Goal: Task Accomplishment & Management: Use online tool/utility

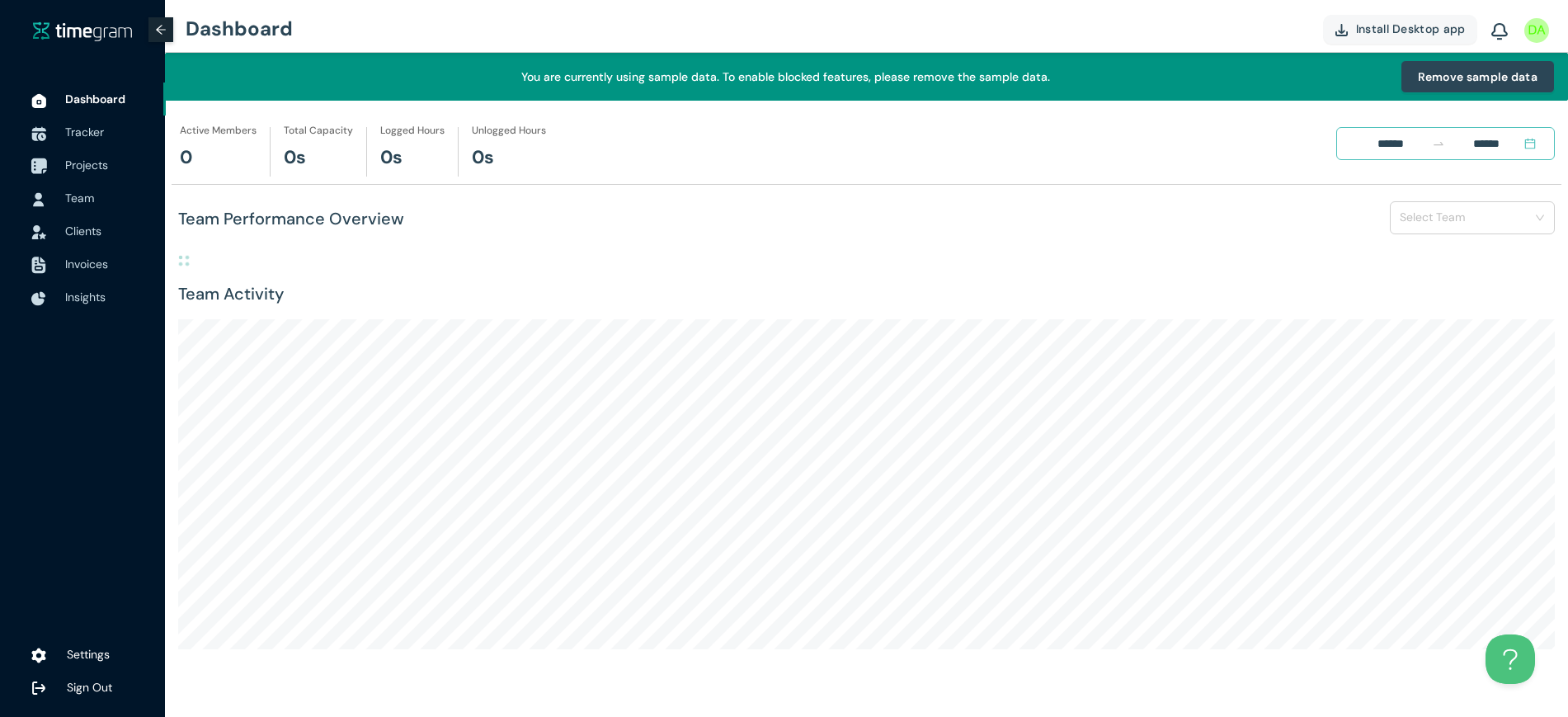
click at [60, 159] on li "Projects" at bounding box center [82, 165] width 166 height 33
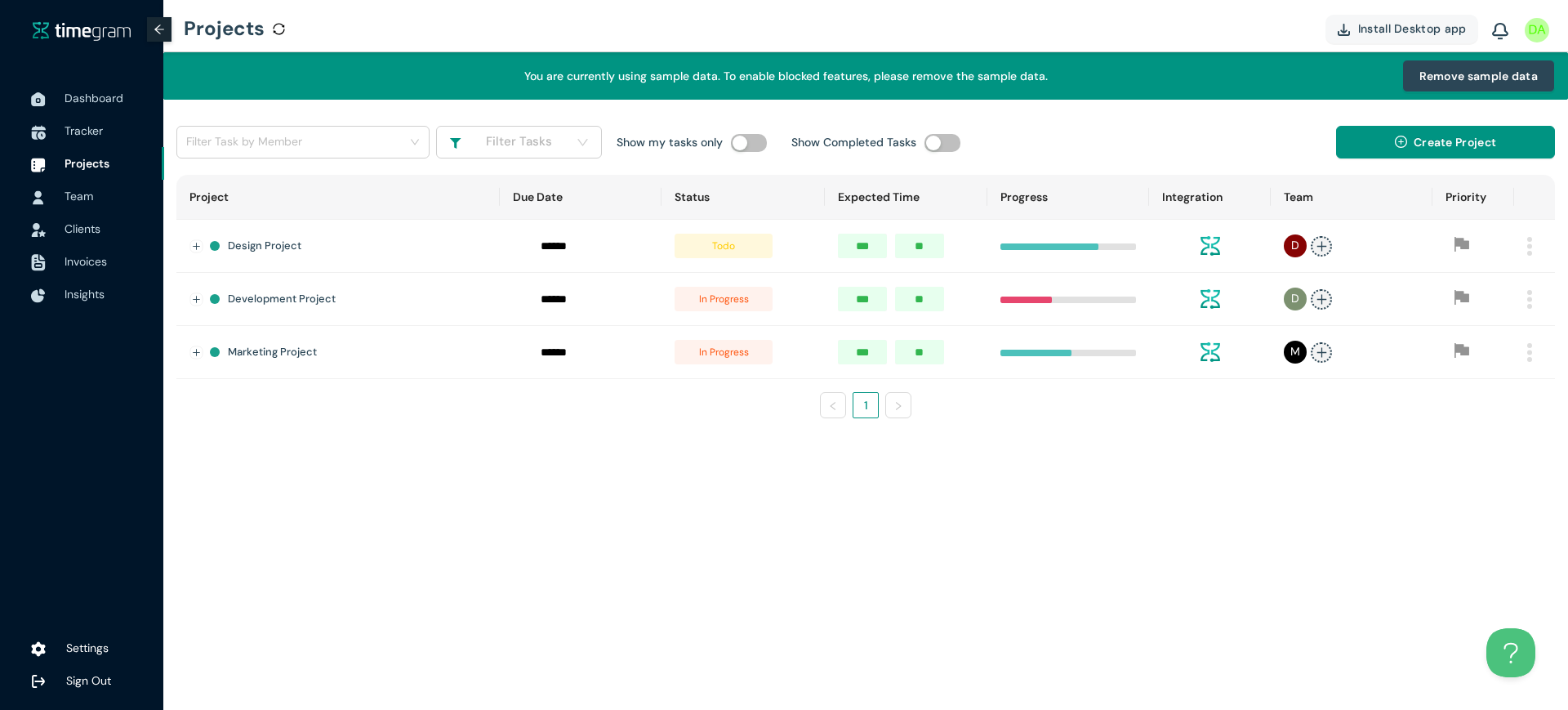
click at [527, 136] on h1 "Filter Tasks" at bounding box center [519, 142] width 66 height 19
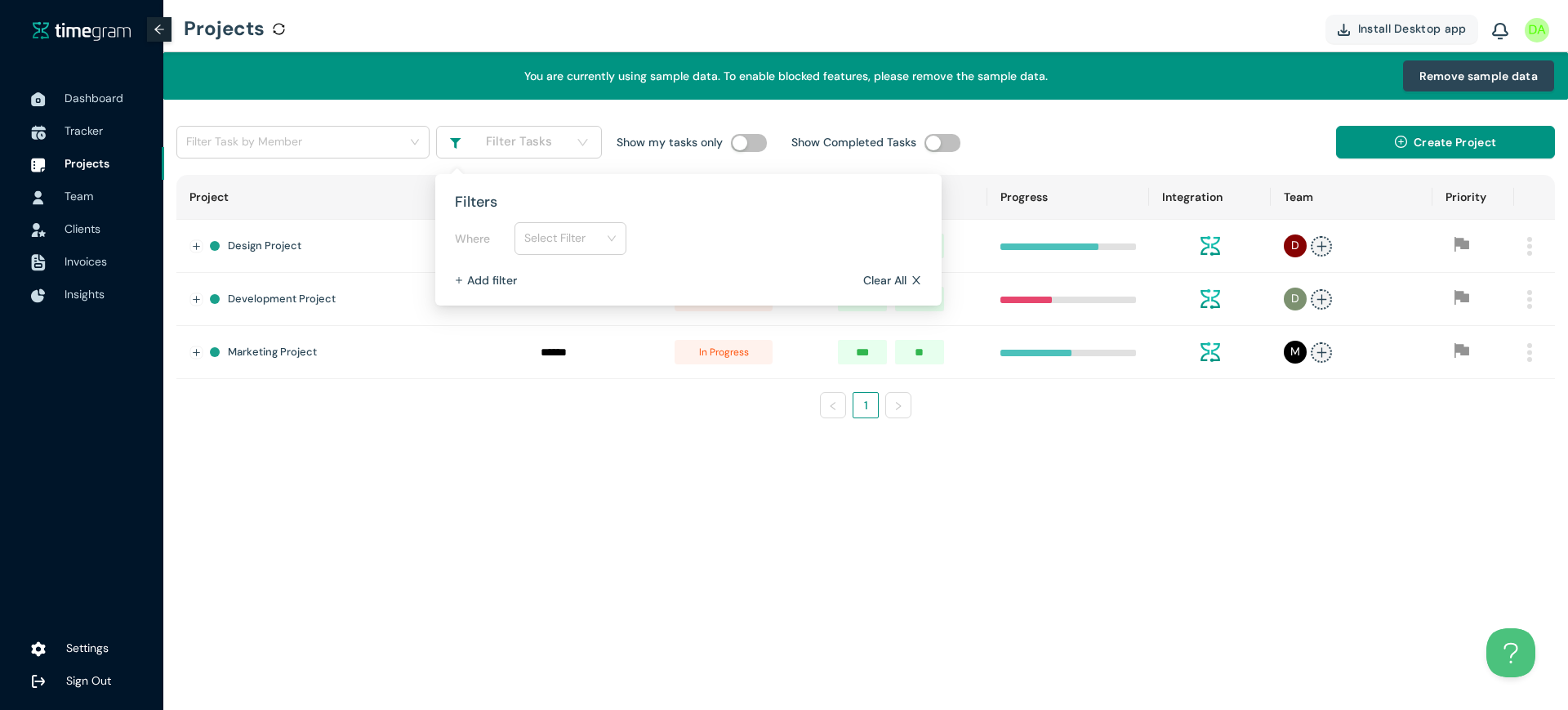
click at [551, 239] on span "Select Filter" at bounding box center [570, 239] width 92 height 26
click at [562, 298] on div "Due Date" at bounding box center [570, 297] width 92 height 18
click at [605, 250] on span "Due Date" at bounding box center [570, 239] width 92 height 26
click at [877, 289] on div "Filters Where Due Date Greater than Add filter Clear All" at bounding box center [688, 239] width 480 height 111
click at [884, 278] on h1 "Clear All" at bounding box center [884, 280] width 43 height 18
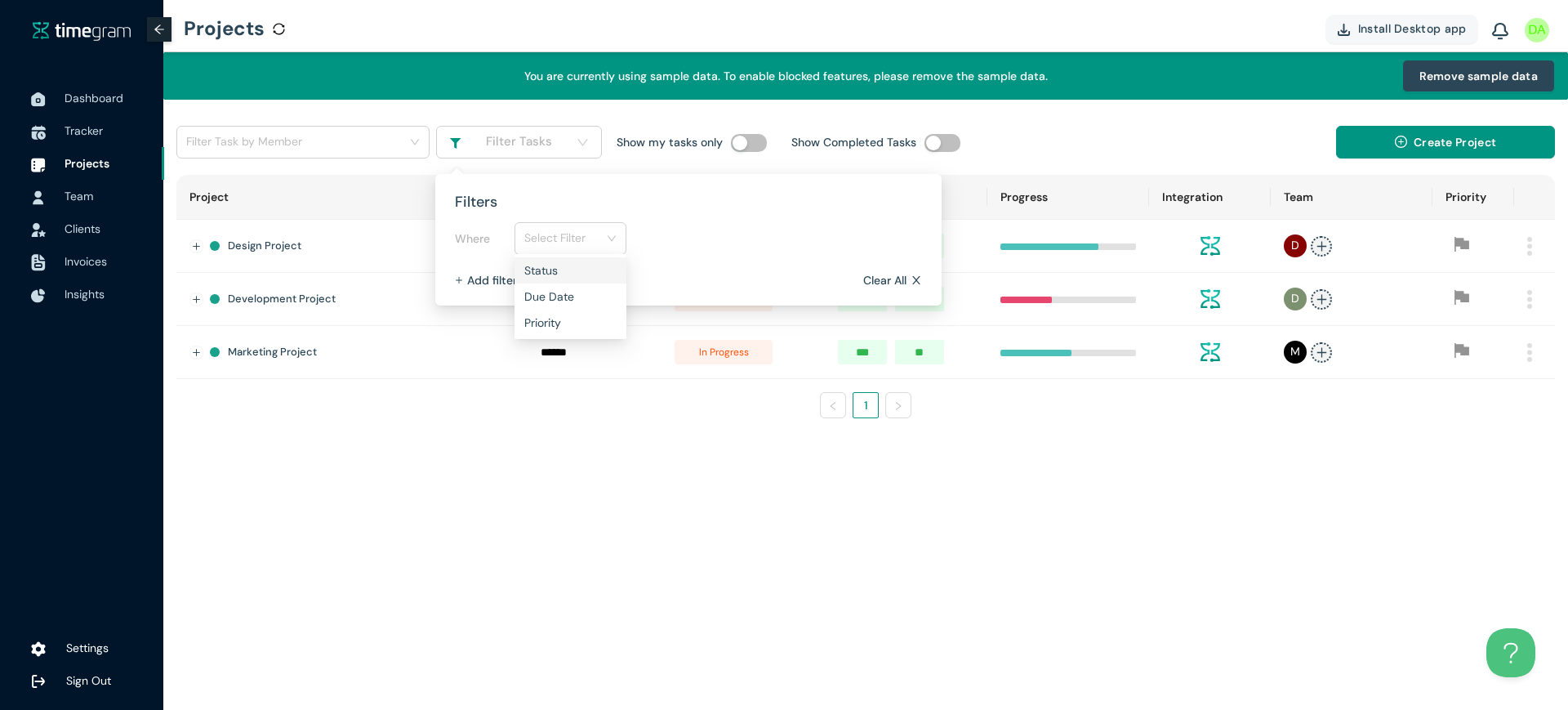
click at [543, 228] on span "Select Filter" at bounding box center [570, 239] width 92 height 26
click at [522, 274] on div "Status" at bounding box center [570, 270] width 112 height 26
click at [688, 246] on span "Is" at bounding box center [689, 239] width 92 height 26
click at [641, 296] on div "Is not" at bounding box center [689, 297] width 112 height 26
click at [798, 239] on span "Select" at bounding box center [818, 239] width 112 height 26
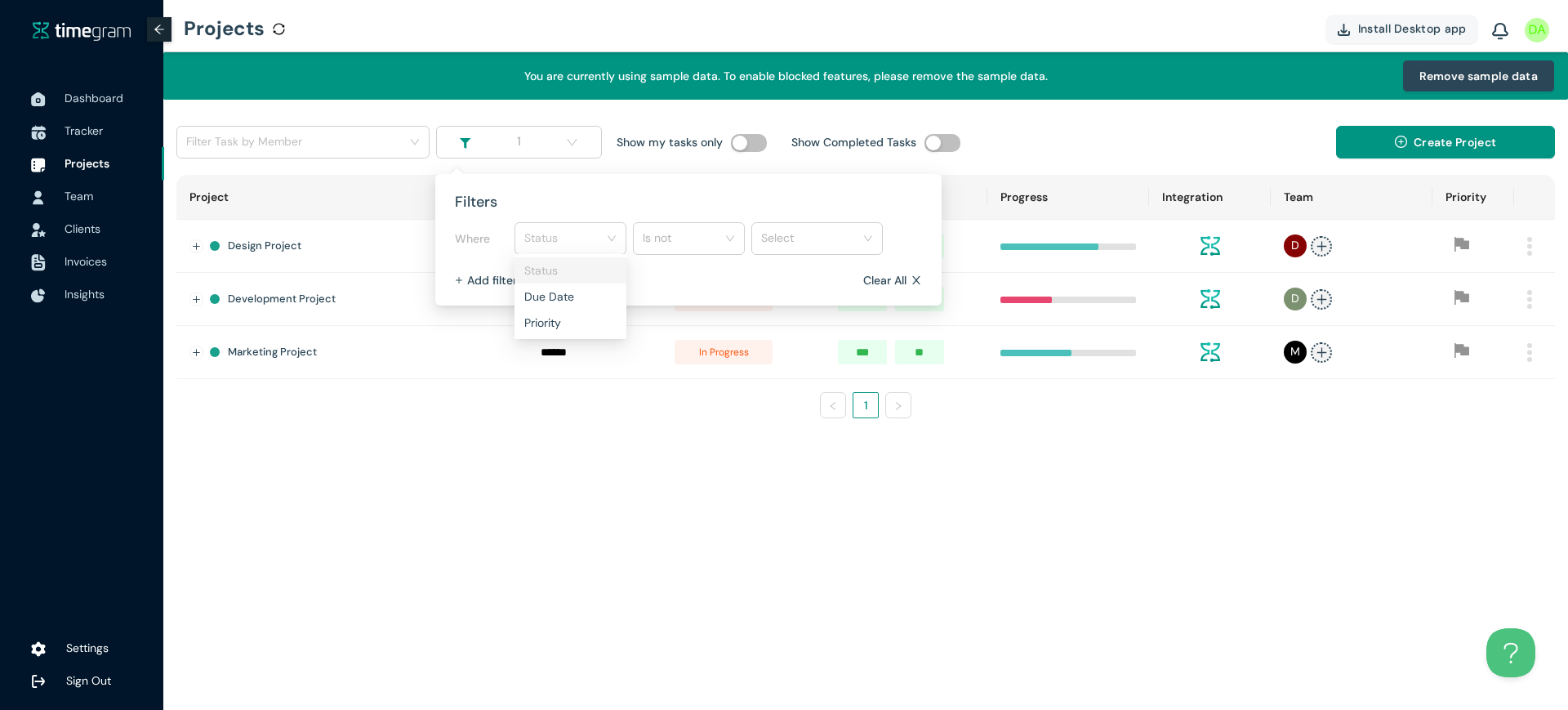
click at [553, 240] on span "Status" at bounding box center [570, 239] width 92 height 26
click at [519, 296] on div "Due Date" at bounding box center [570, 297] width 112 height 26
click at [698, 242] on span "Greater than" at bounding box center [689, 239] width 92 height 26
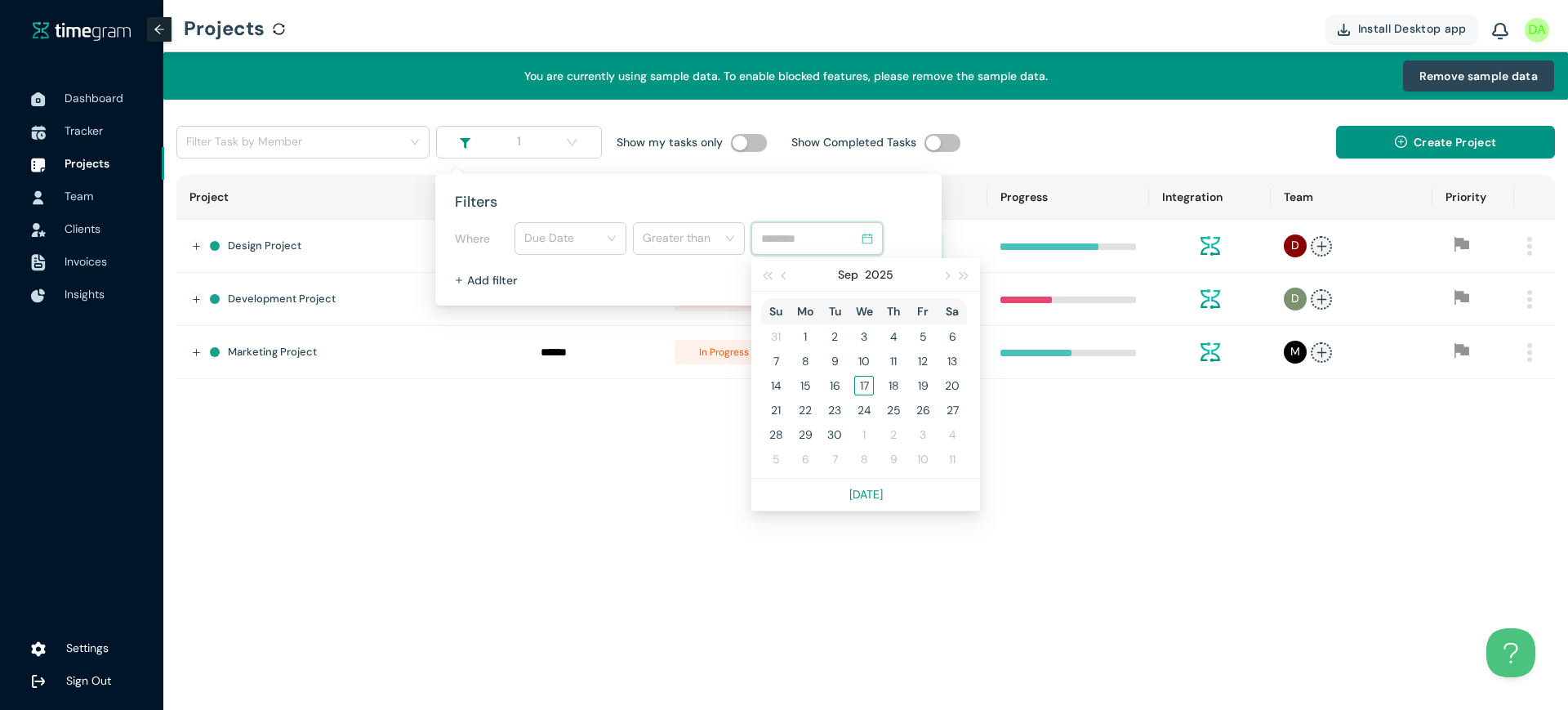
click at [804, 240] on input at bounding box center [810, 239] width 97 height 18
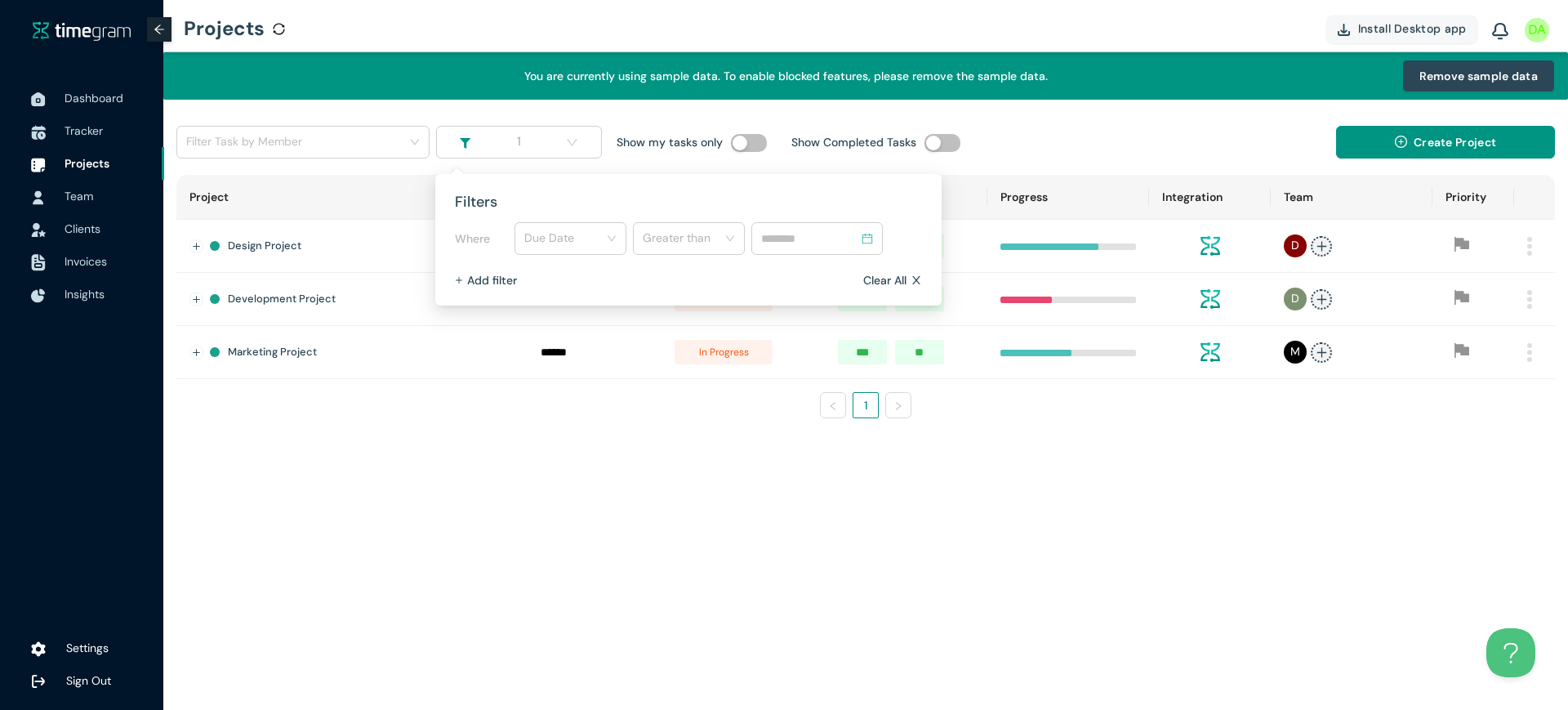
click at [696, 197] on h1 "Filters" at bounding box center [689, 202] width 467 height 23
